Goal: Find contact information: Find contact information

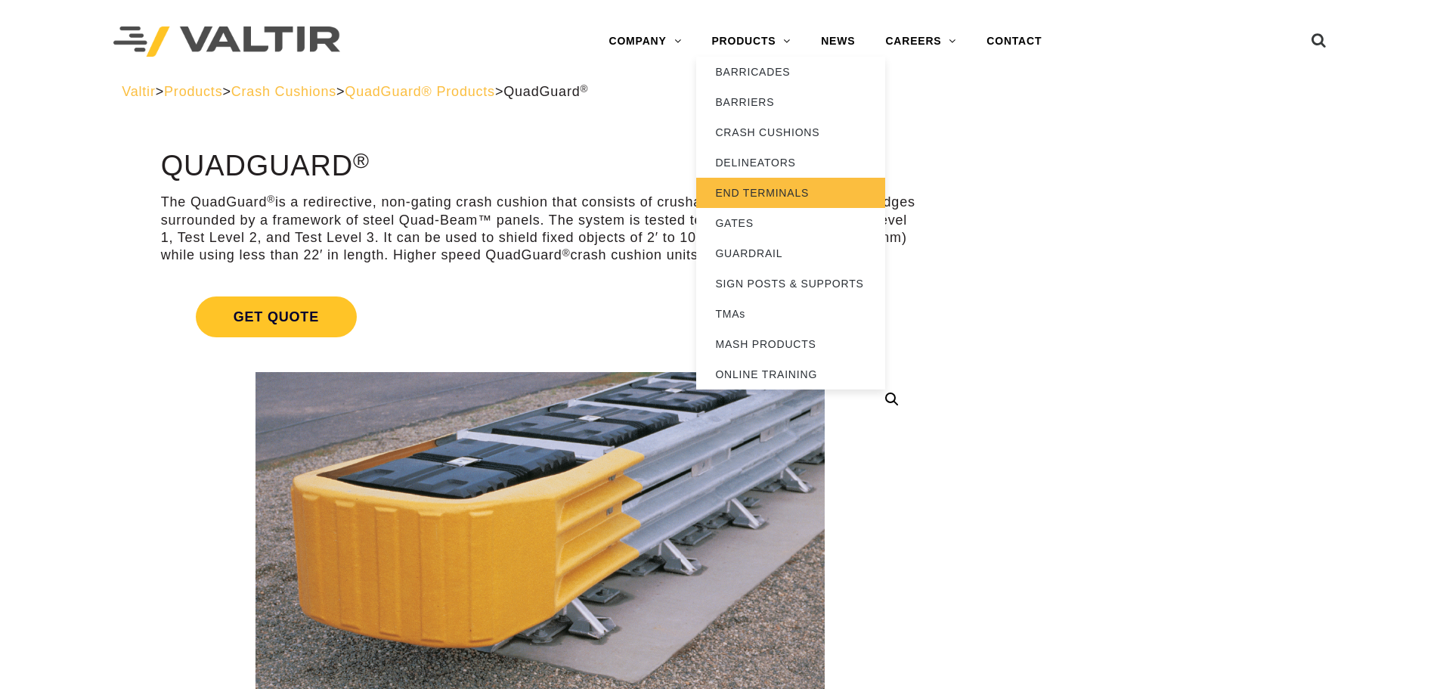
click at [733, 196] on link "END TERMINALS" at bounding box center [790, 193] width 189 height 30
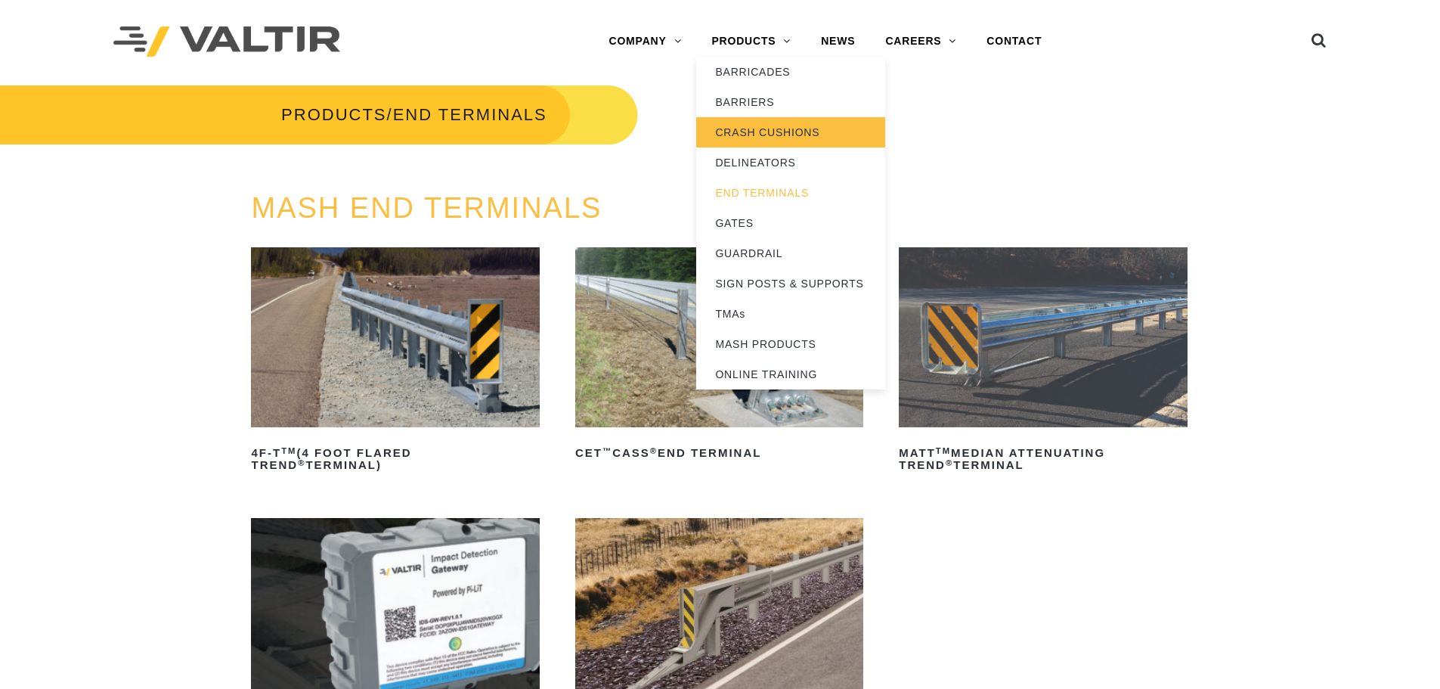
click at [764, 135] on link "CRASH CUSHIONS" at bounding box center [790, 132] width 189 height 30
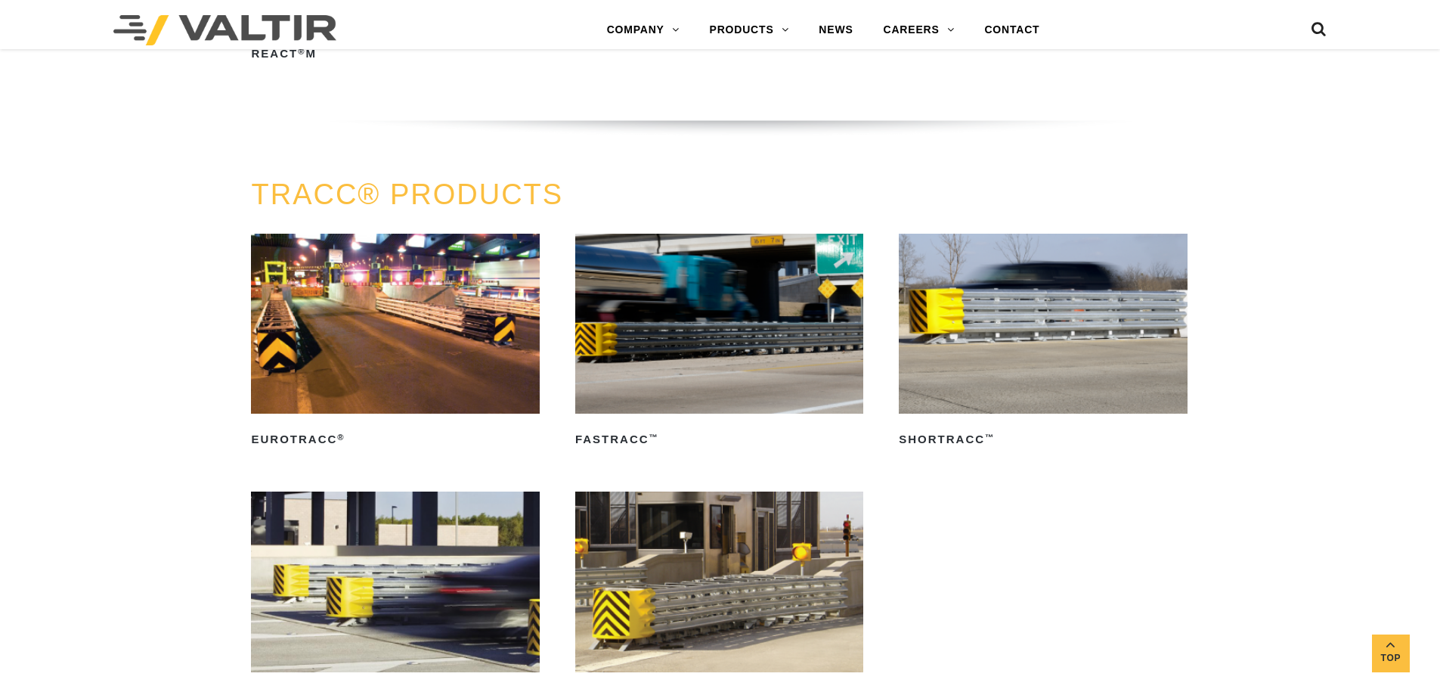
scroll to position [2495, 0]
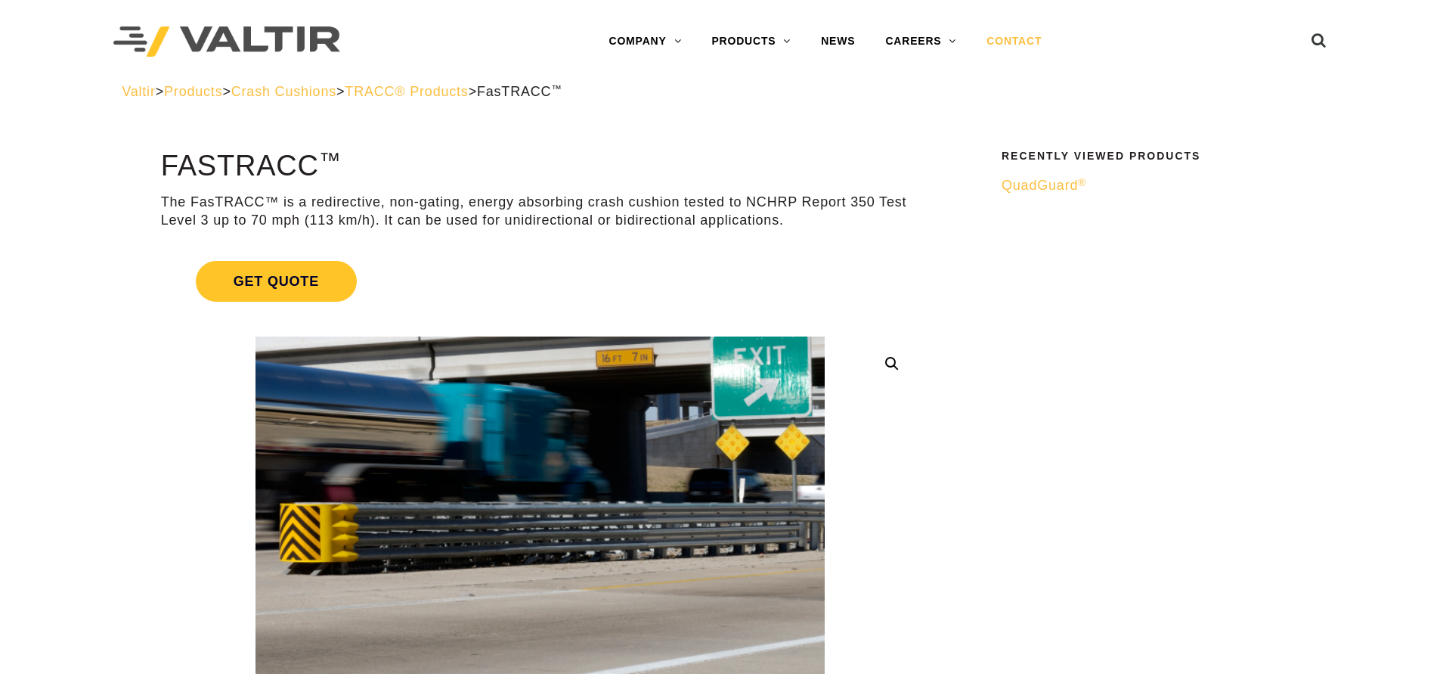
click at [1014, 39] on link "CONTACT" at bounding box center [1013, 41] width 85 height 30
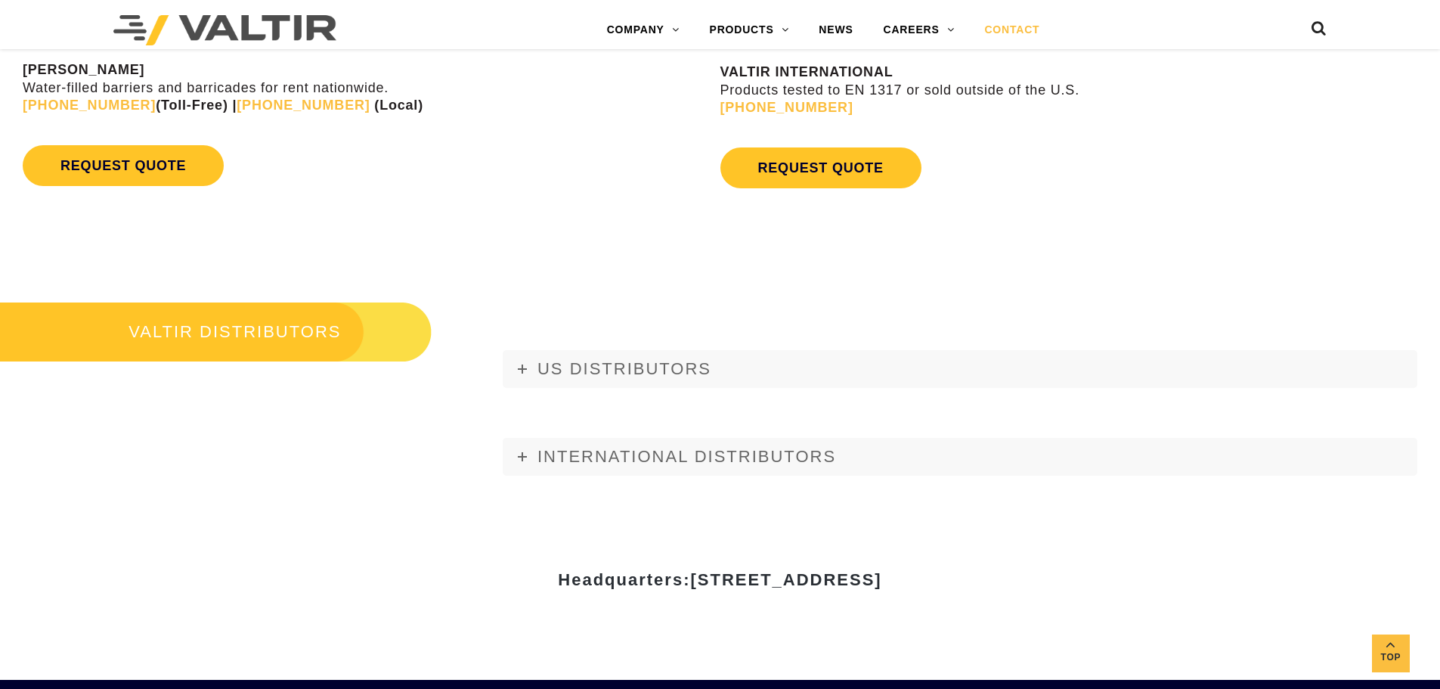
scroll to position [1663, 0]
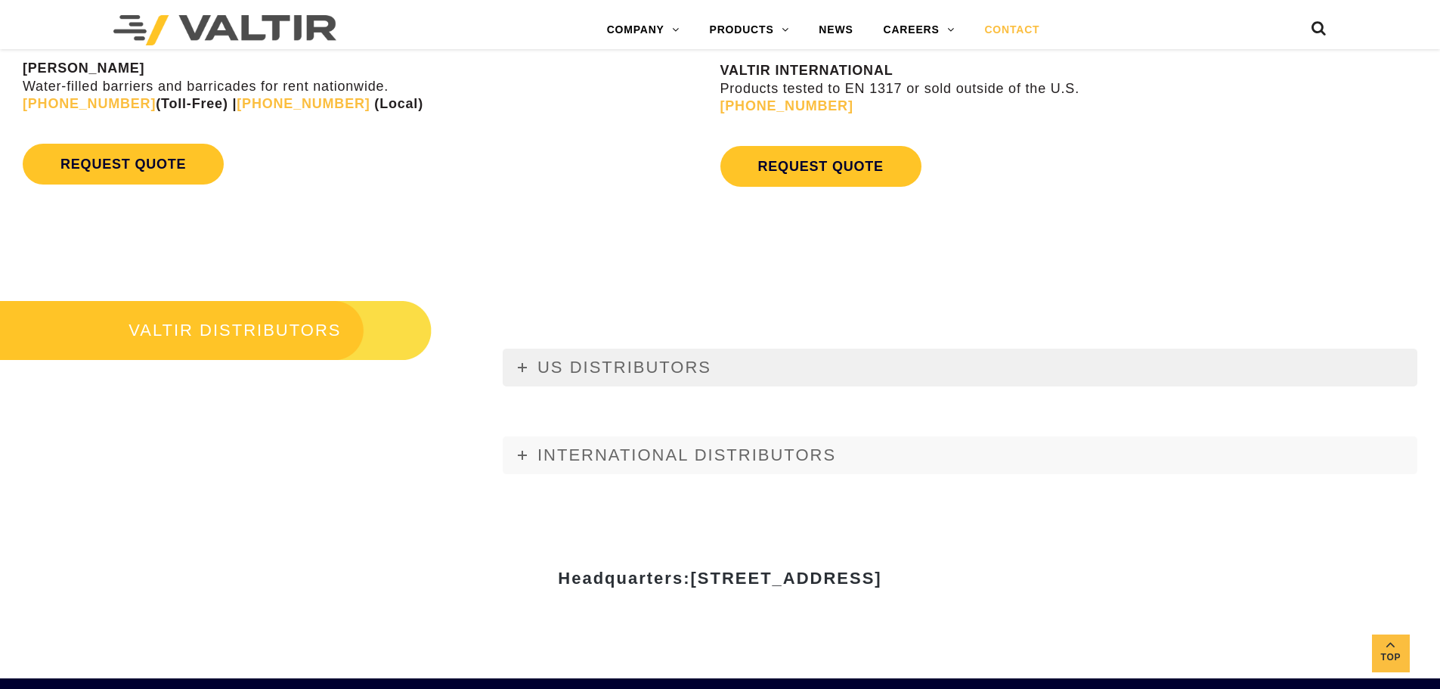
click at [516, 385] on link "US DISTRIBUTORS" at bounding box center [960, 368] width 915 height 38
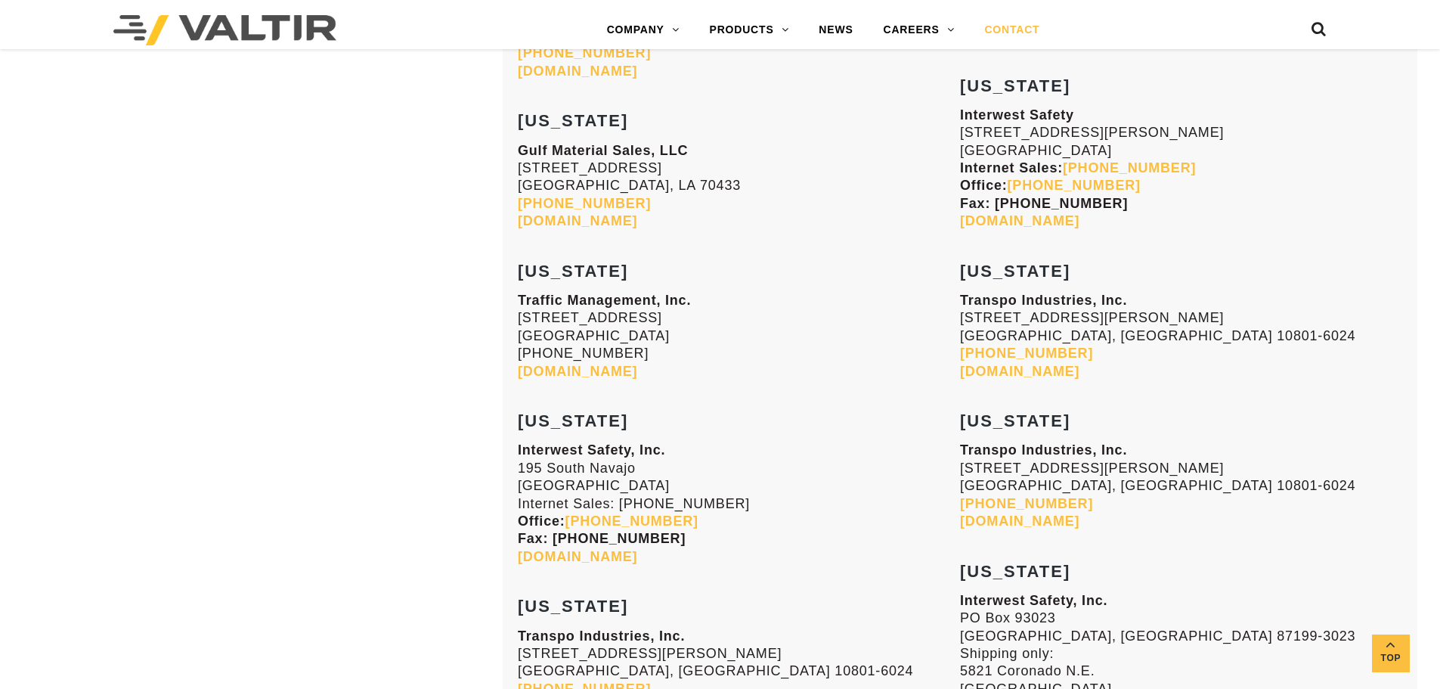
scroll to position [2495, 0]
